Goal: Information Seeking & Learning: Learn about a topic

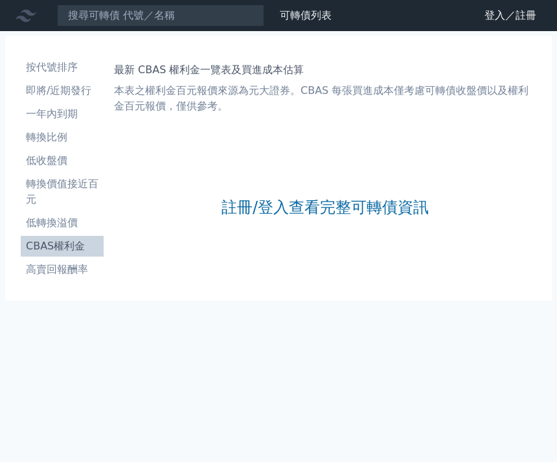
click at [327, 209] on link "註冊/登入查看完整可轉債資訊" at bounding box center [324, 207] width 207 height 21
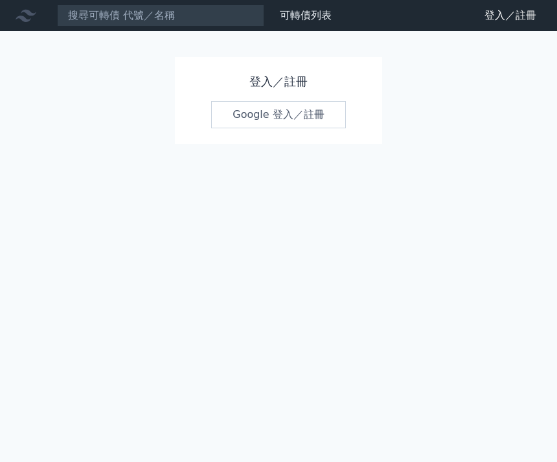
click at [302, 111] on link "Google 登入／註冊" at bounding box center [278, 114] width 135 height 27
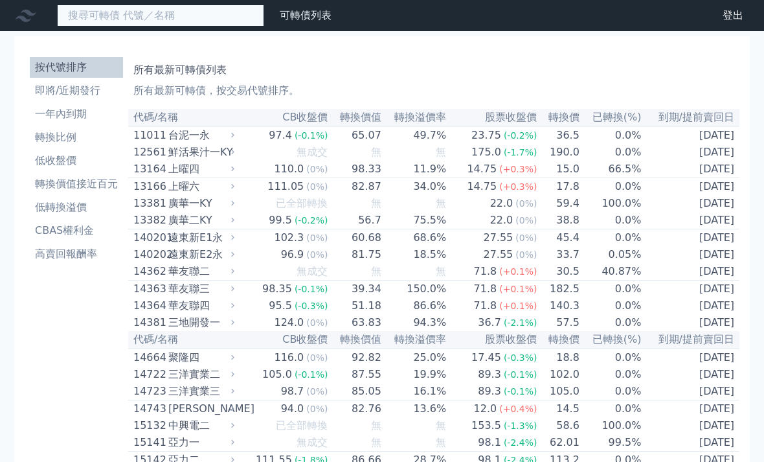
click at [183, 6] on input at bounding box center [160, 16] width 207 height 22
type input "ㄋ"
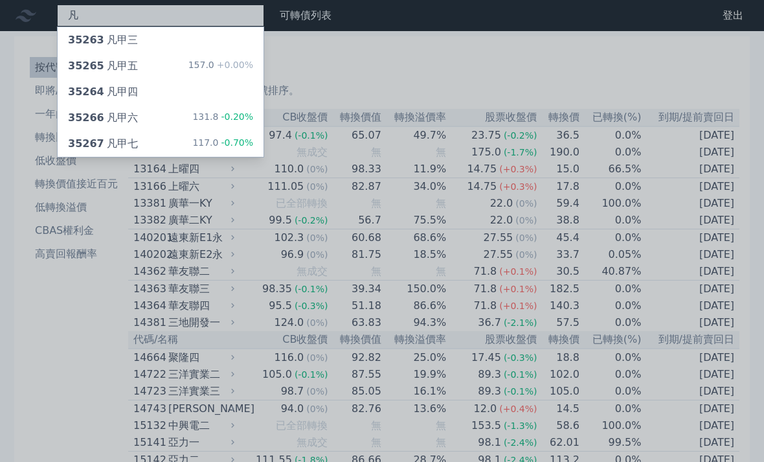
type input "凡"
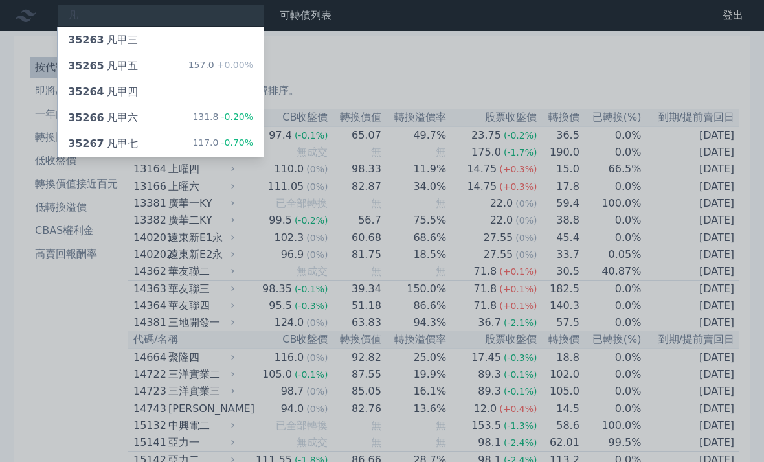
click at [152, 148] on div "35267 凡甲七 117.0 -0.70%" at bounding box center [161, 144] width 206 height 26
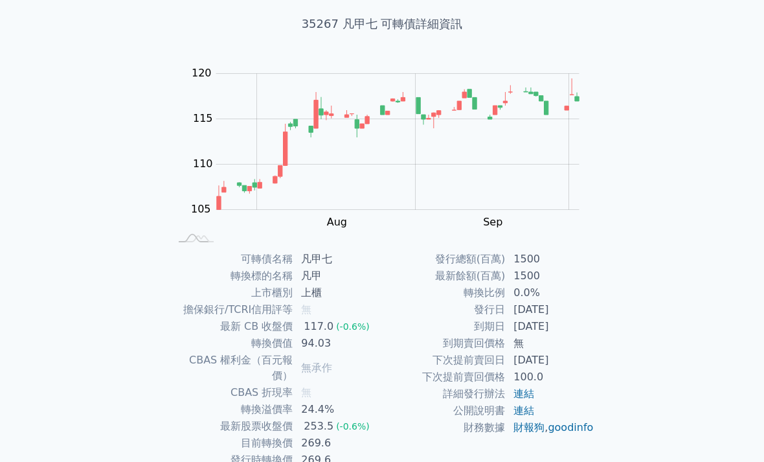
scroll to position [78, 0]
